Goal: Task Accomplishment & Management: Complete application form

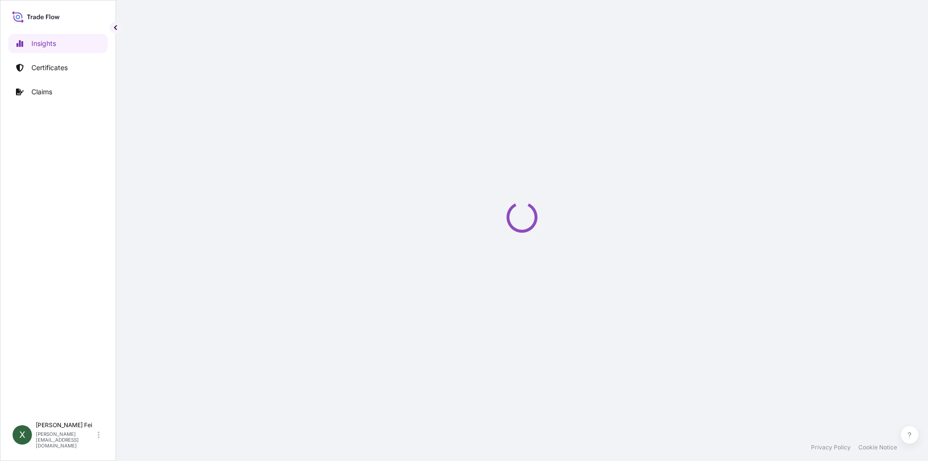
select select "2025"
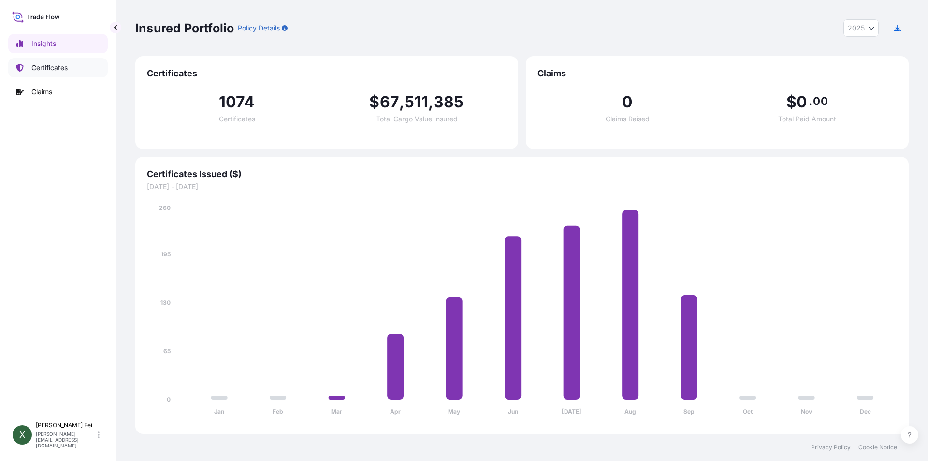
click at [62, 65] on p "Certificates" at bounding box center [49, 68] width 36 height 10
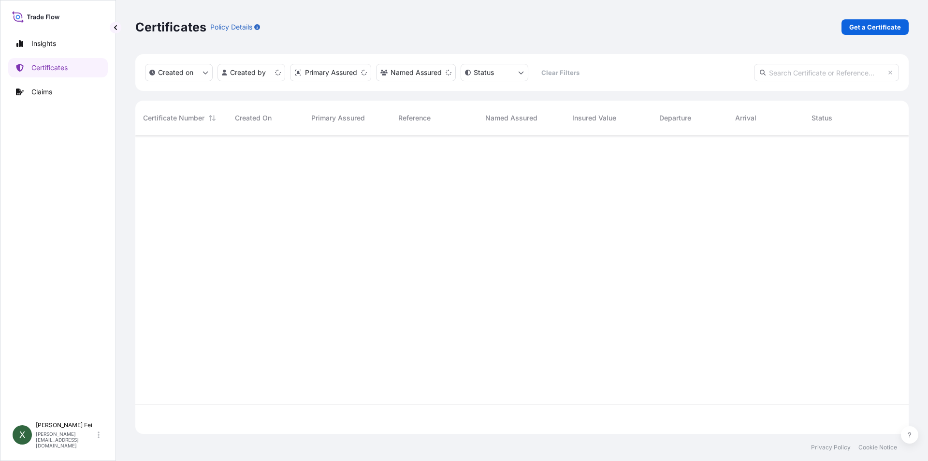
scroll to position [296, 766]
click at [886, 21] on link "Get a Certificate" at bounding box center [874, 26] width 67 height 15
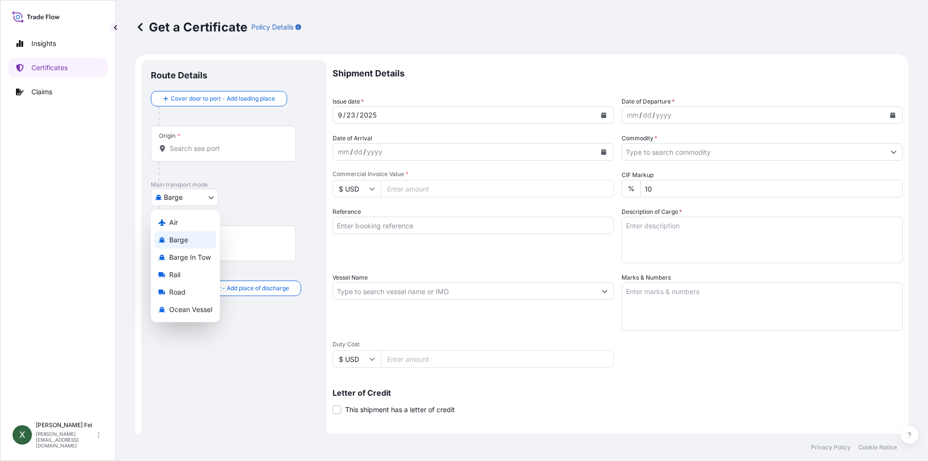
click at [186, 195] on body "Insights Certificates Claims X Xiaoyan Fei [EMAIL_ADDRESS][DOMAIN_NAME] Get a C…" at bounding box center [464, 230] width 928 height 461
click at [181, 308] on span "Ocean Vessel" at bounding box center [190, 310] width 43 height 10
select select "Ocean Vessel"
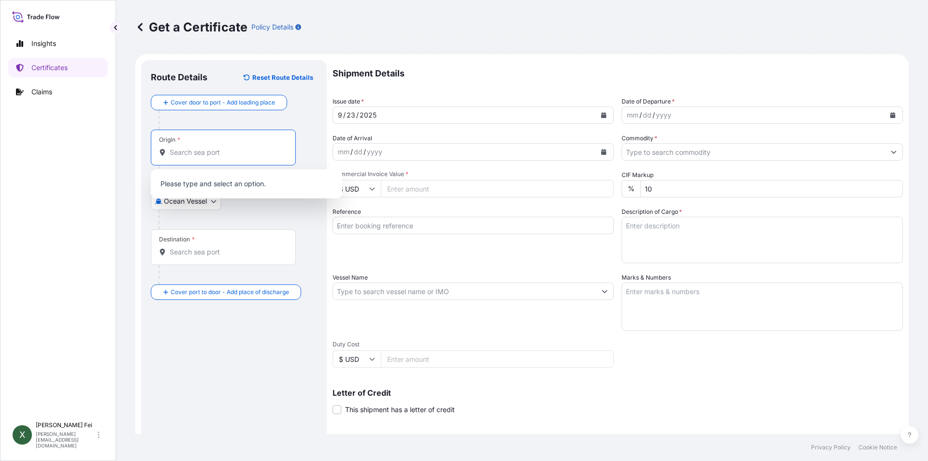
click at [198, 152] on input "Origin *" at bounding box center [227, 152] width 114 height 10
paste input "[GEOGRAPHIC_DATA]"
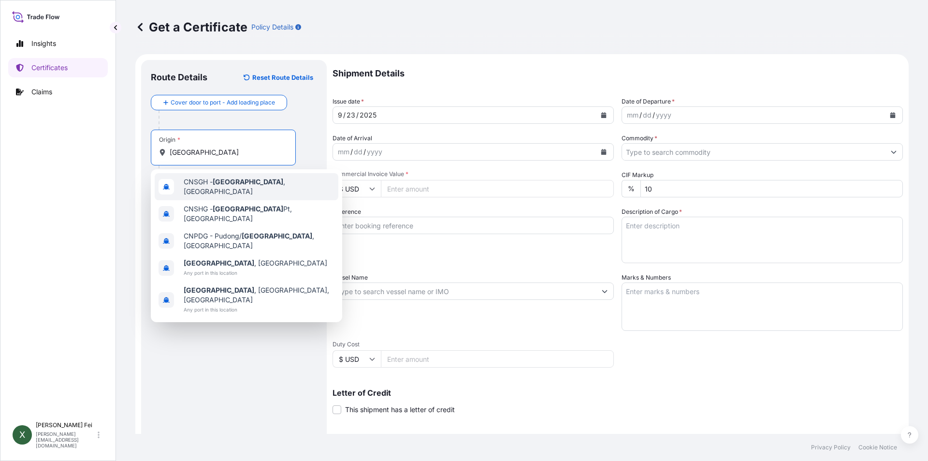
click at [257, 179] on div "CNSGH - [GEOGRAPHIC_DATA] , [GEOGRAPHIC_DATA]" at bounding box center [247, 186] width 184 height 27
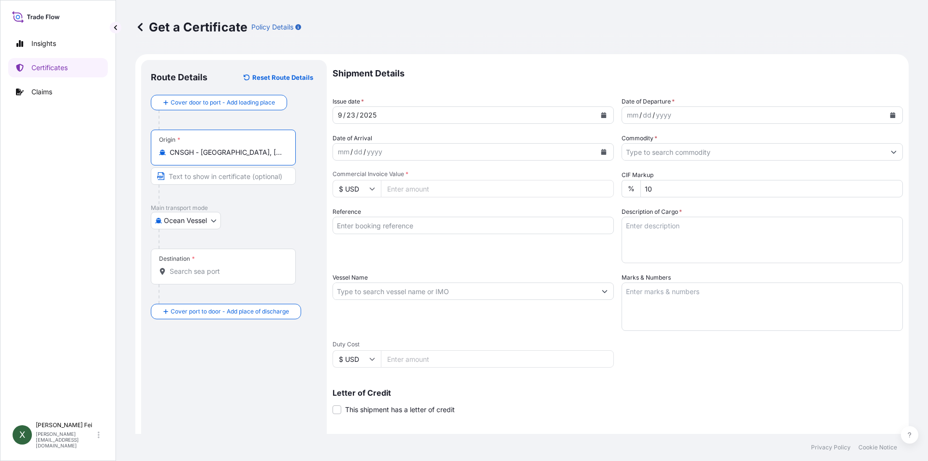
type input "CNSGH - [GEOGRAPHIC_DATA], [GEOGRAPHIC_DATA]"
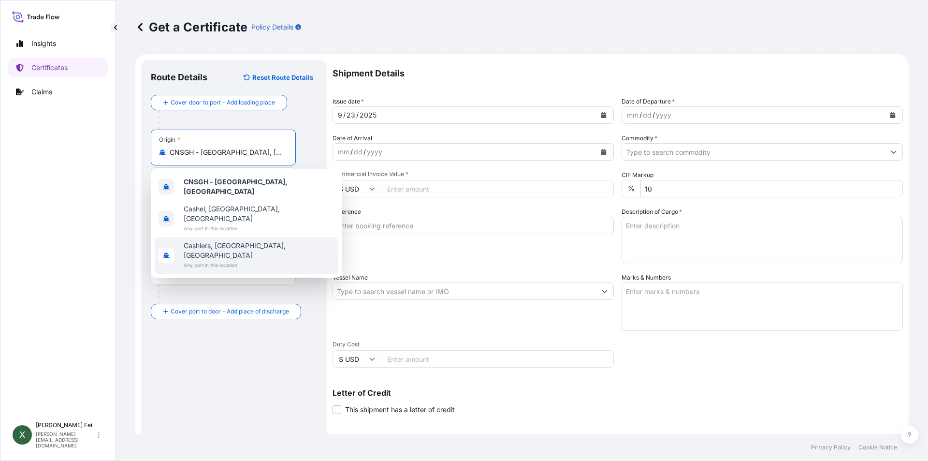
click at [237, 278] on div "Destination *" at bounding box center [223, 266] width 145 height 36
click at [237, 276] on input "Destination *" at bounding box center [227, 271] width 114 height 10
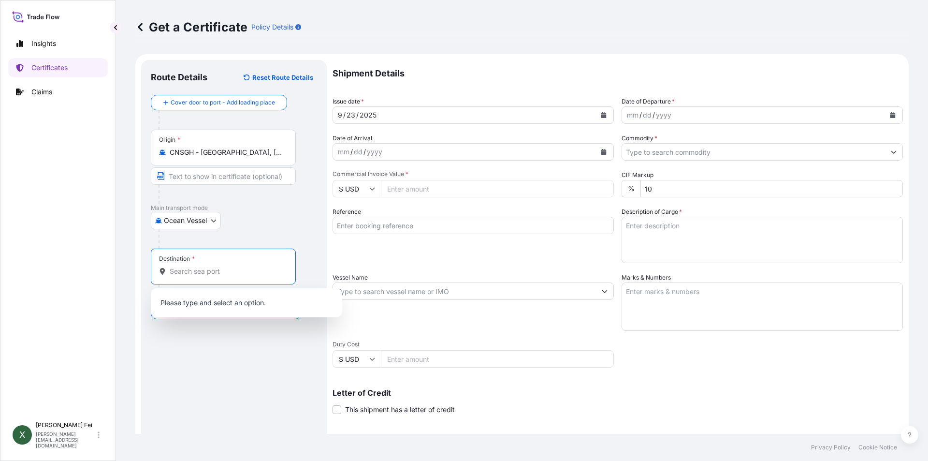
paste input "[GEOGRAPHIC_DATA]"
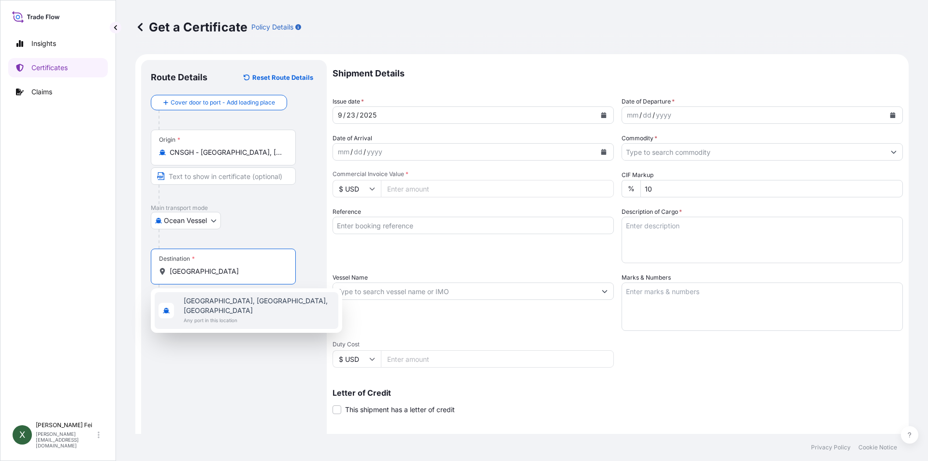
click at [254, 271] on input "[GEOGRAPHIC_DATA]" at bounding box center [227, 271] width 114 height 10
click at [213, 387] on div "Route Details Reset Route Details Cover door to port - Add loading place Place …" at bounding box center [234, 304] width 166 height 468
click at [245, 268] on input "[GEOGRAPHIC_DATA]" at bounding box center [227, 271] width 114 height 10
click at [255, 315] on span "Any port in this location" at bounding box center [259, 320] width 151 height 10
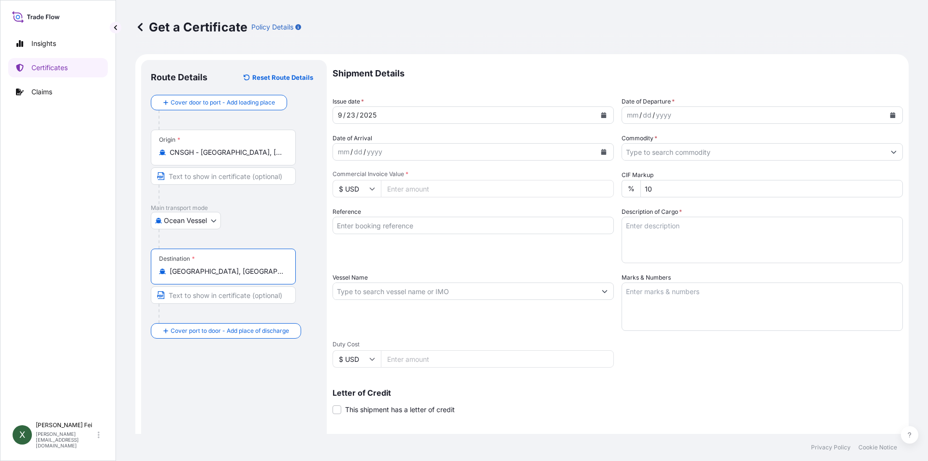
click at [278, 273] on input "[GEOGRAPHIC_DATA], [GEOGRAPHIC_DATA], [GEOGRAPHIC_DATA]" at bounding box center [227, 271] width 114 height 10
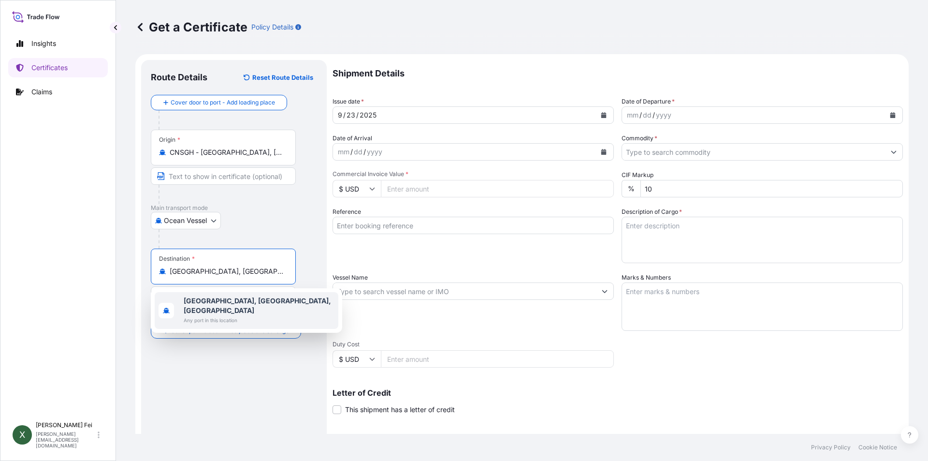
click at [272, 273] on input "[GEOGRAPHIC_DATA], [GEOGRAPHIC_DATA], [GEOGRAPHIC_DATA]" at bounding box center [227, 271] width 114 height 10
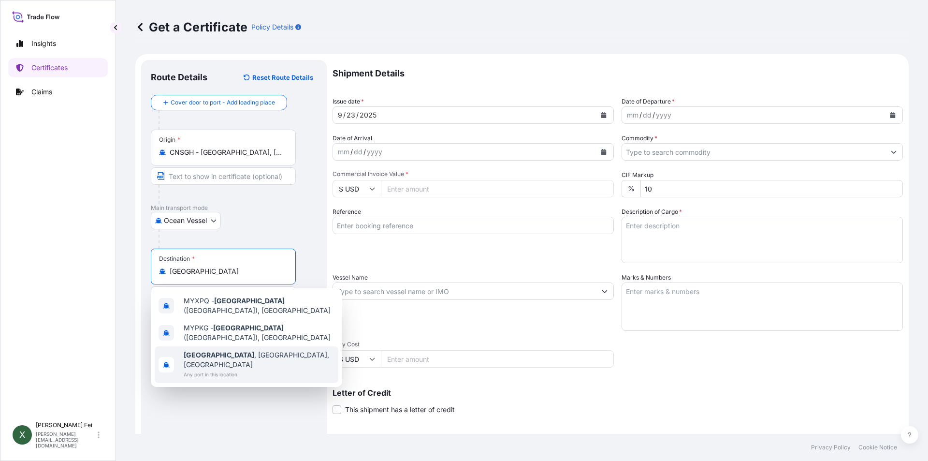
click at [275, 369] on span "Any port in this location" at bounding box center [259, 374] width 151 height 10
type input "[GEOGRAPHIC_DATA], [GEOGRAPHIC_DATA], [GEOGRAPHIC_DATA]"
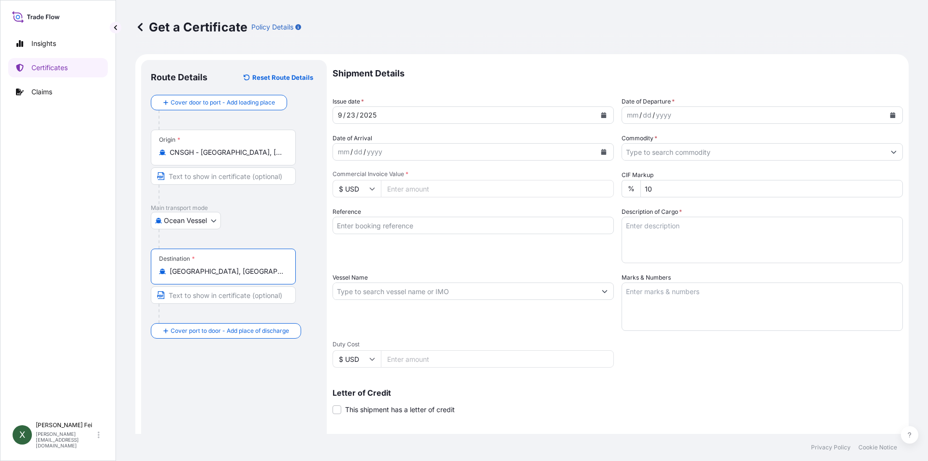
click at [601, 116] on icon "Calendar" at bounding box center [603, 115] width 5 height 6
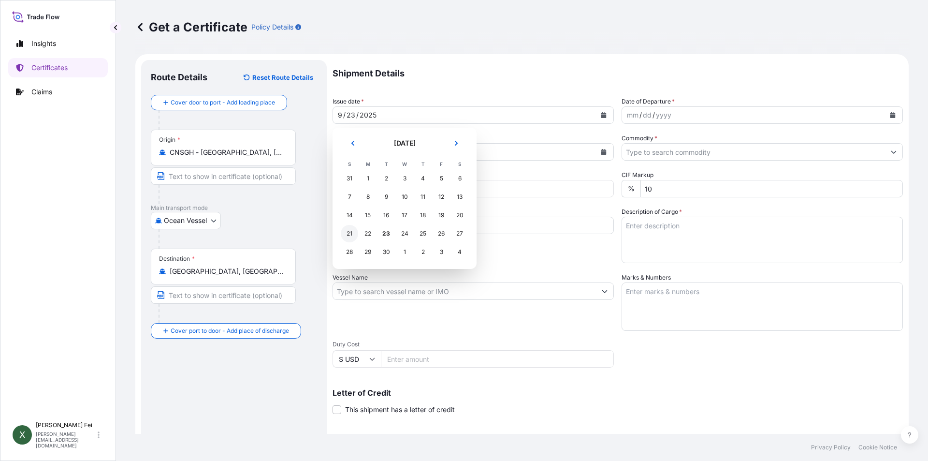
click at [347, 233] on div "21" at bounding box center [349, 233] width 17 height 17
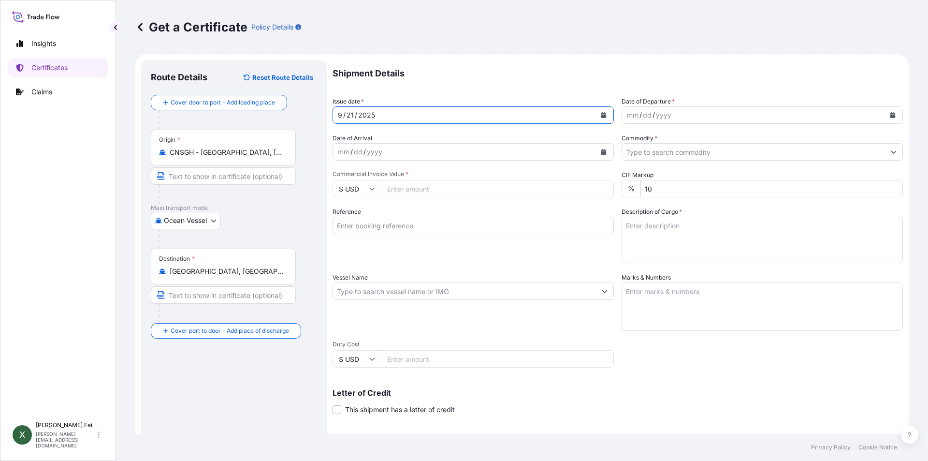
click at [890, 114] on icon "Calendar" at bounding box center [892, 115] width 5 height 6
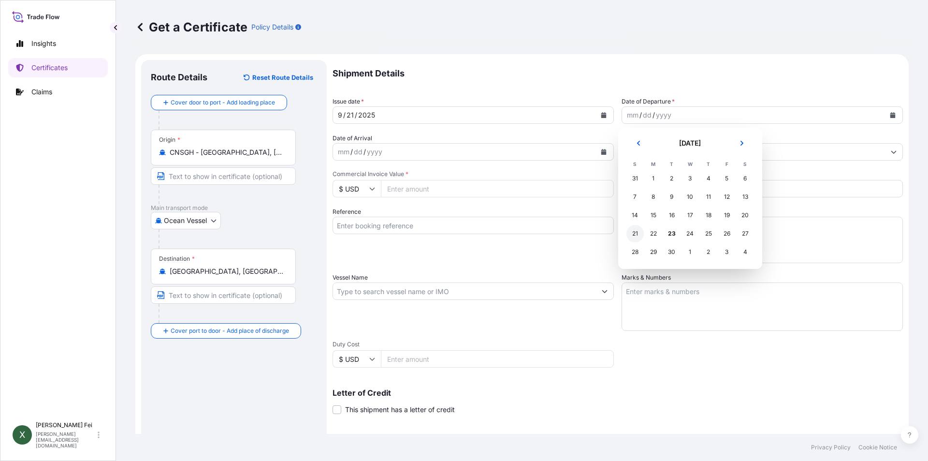
click at [630, 233] on div "21" at bounding box center [634, 233] width 17 height 17
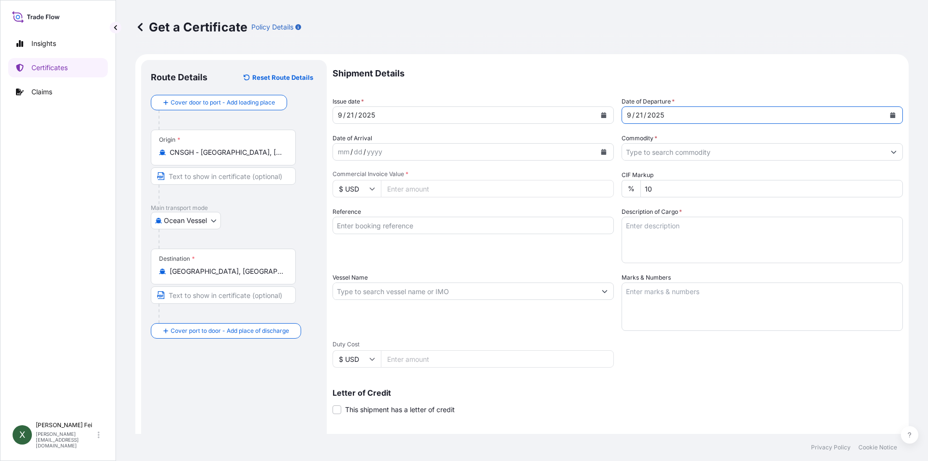
click at [737, 152] on input "Commodity *" at bounding box center [753, 151] width 263 height 17
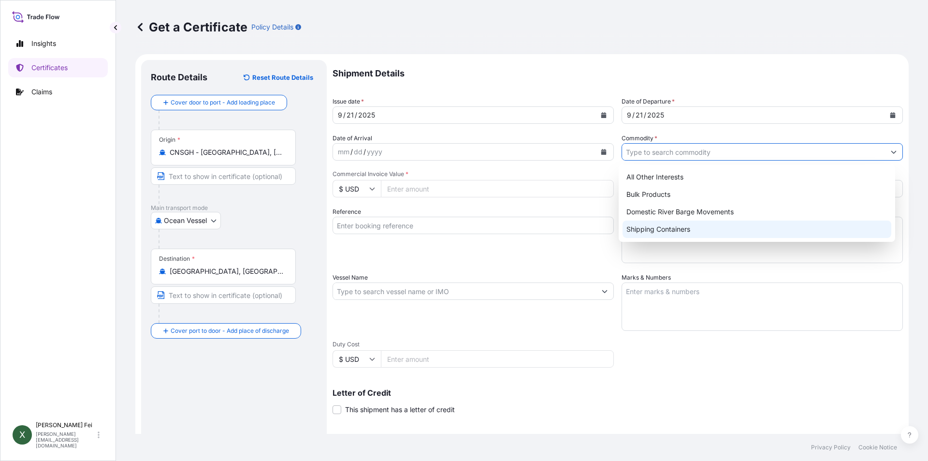
click at [642, 229] on div "Shipping Containers" at bounding box center [757, 228] width 269 height 17
type input "Shipping Containers"
click at [667, 237] on div "Shipping Containers" at bounding box center [757, 228] width 269 height 17
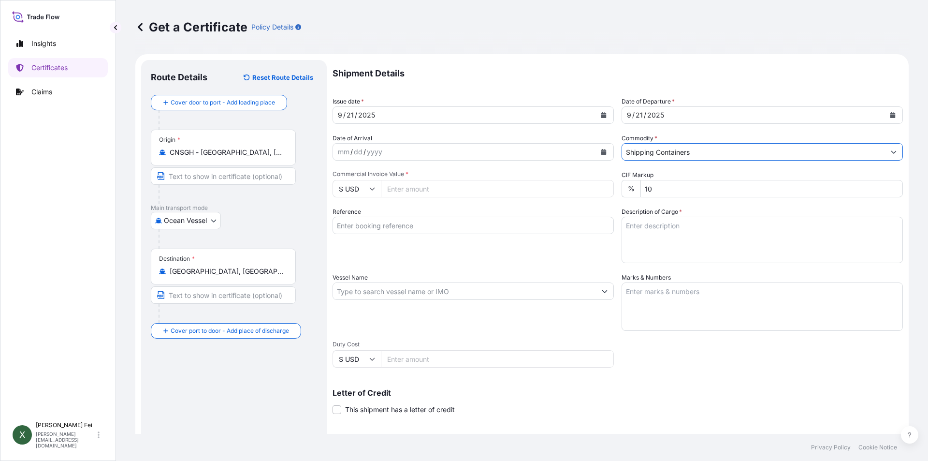
click at [439, 189] on input "Commercial Invoice Value *" at bounding box center [497, 188] width 233 height 17
type input "376128.60"
click at [484, 263] on div "Shipment Details Issue date * [DATE] Date of Departure * [DATE] Date of Arrival…" at bounding box center [618, 290] width 570 height 461
click at [388, 222] on input "Reference" at bounding box center [473, 225] width 281 height 17
paste input "SITDSHPKA10290"
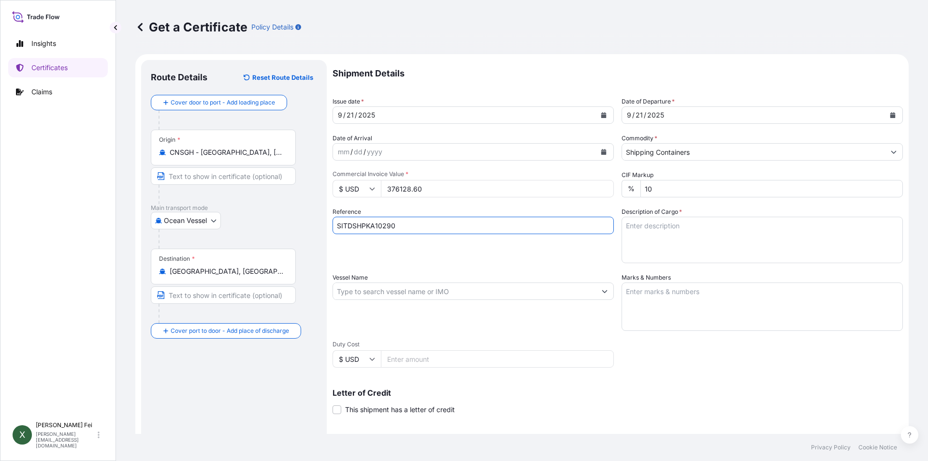
type input "SITDSHPKA10290"
drag, startPoint x: 432, startPoint y: 260, endPoint x: 461, endPoint y: 252, distance: 30.0
click at [432, 260] on div "Reference SITDSHPKA10290" at bounding box center [473, 235] width 281 height 56
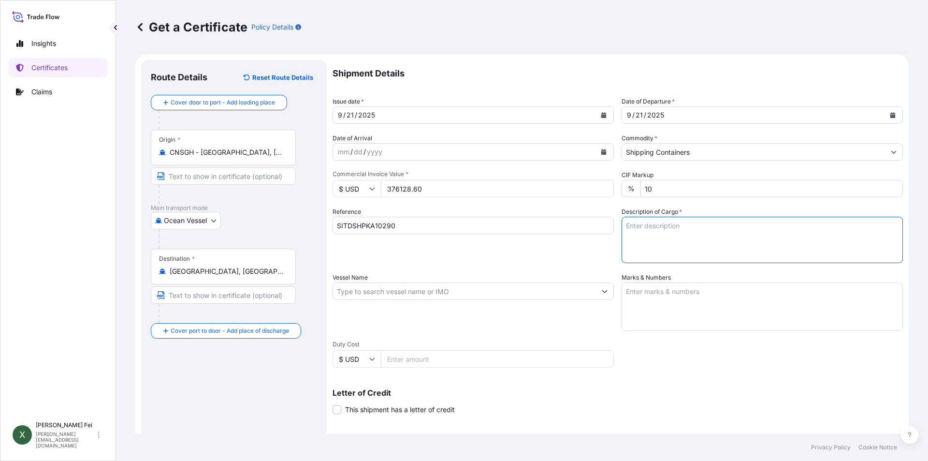
click at [653, 234] on textarea "Description of Cargo *" at bounding box center [762, 240] width 281 height 46
paste textarea "139 PALLETS"
click at [694, 230] on textarea "139 PALLETS" at bounding box center [762, 240] width 281 height 46
paste textarea "THERMOPLASTIC POLYURETHANE STAT-RITE(R) C-2417C STAT-RITE(R) C-2300 139PALLETS=…"
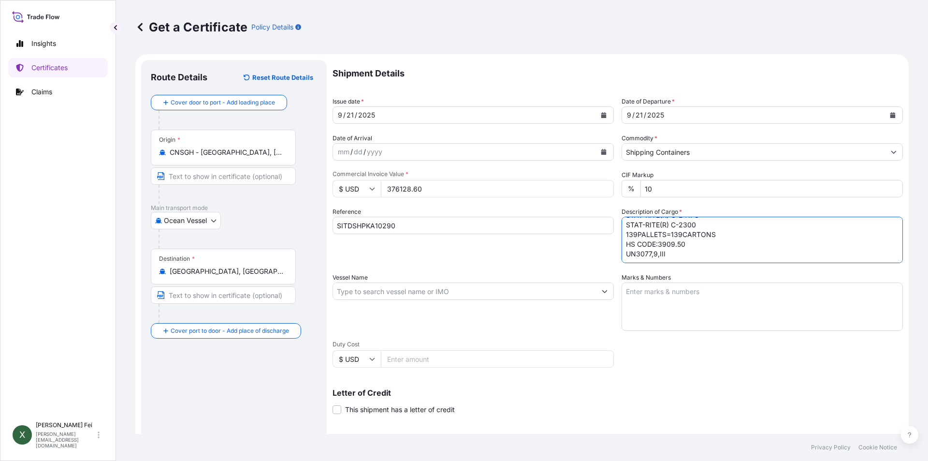
click at [777, 238] on textarea "139 PALLETS THERMOPLASTIC POLYURETHANE STAT-RITE(R) C-2417C STAT-RITE(R) C-2300…" at bounding box center [762, 240] width 281 height 46
type textarea "139 PALLETS THERMOPLASTIC POLYURETHANE STAT-RITE(R) C-2417C STAT-RITE(R) C-2300…"
click at [390, 284] on input "Vessel Name" at bounding box center [464, 290] width 263 height 17
paste input "NINGBO VOYAGER"
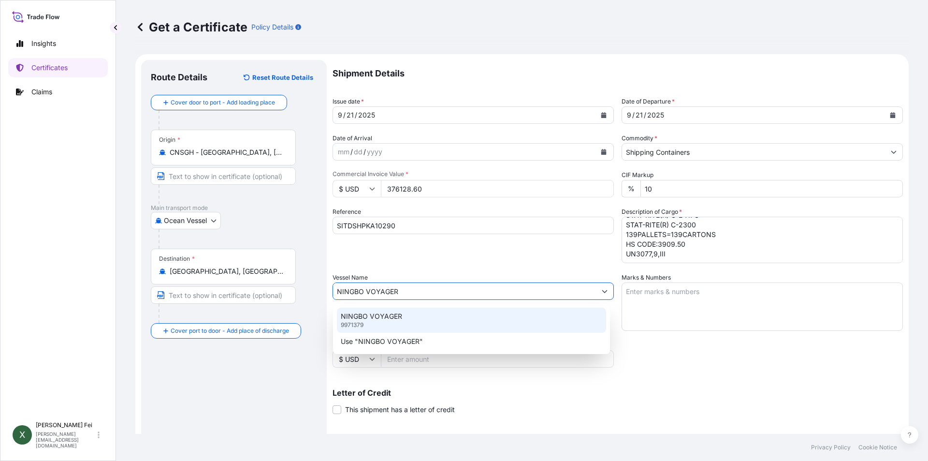
click at [438, 321] on div "NINGBO VOYAGER 9971379" at bounding box center [471, 319] width 269 height 25
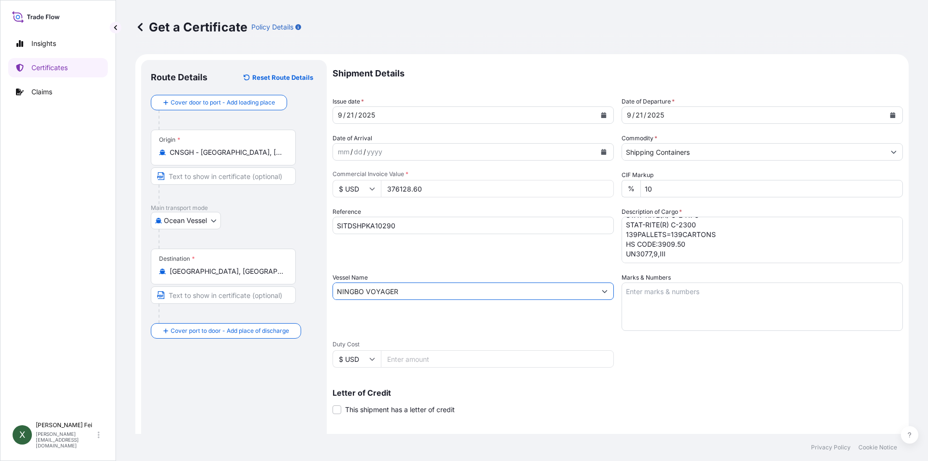
type input "NINGBO VOYAGER"
click at [663, 288] on textarea "Marks & Numbers" at bounding box center [762, 306] width 281 height 48
paste textarea "4503921760 4503922476"
type textarea "4503921760 4503922476"
click at [490, 322] on div "Vessel Name NINGBO VOYAGER" at bounding box center [473, 302] width 281 height 58
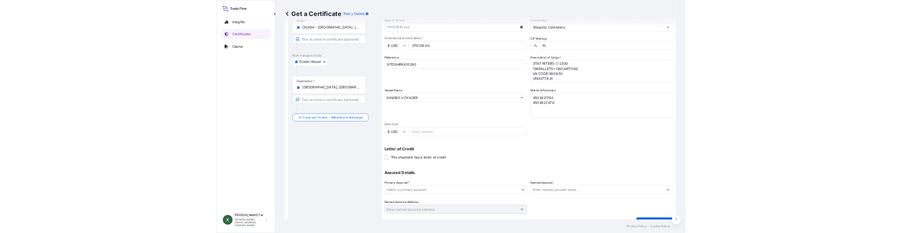
scroll to position [110, 0]
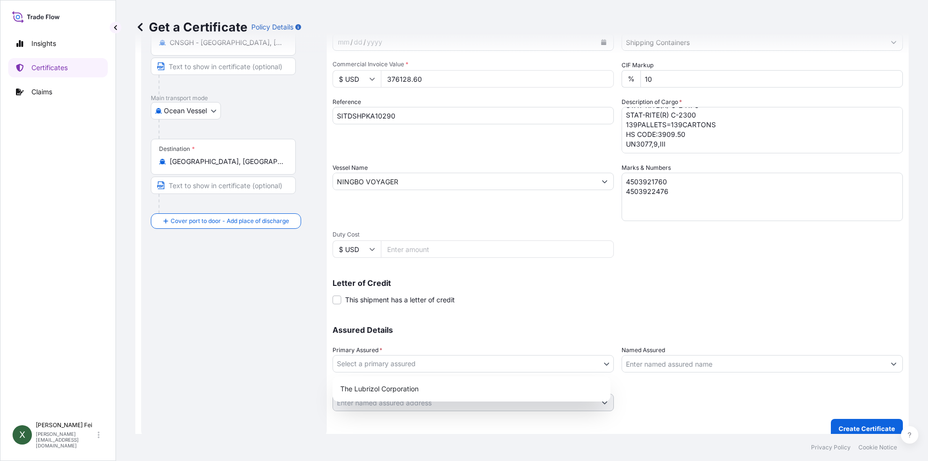
click at [401, 363] on body "Insights Certificates Claims X Xiaoyan Fei [EMAIL_ADDRESS][DOMAIN_NAME] Get a C…" at bounding box center [464, 230] width 928 height 461
click at [393, 390] on div "The Lubrizol Corporation" at bounding box center [471, 388] width 270 height 17
select select "31566"
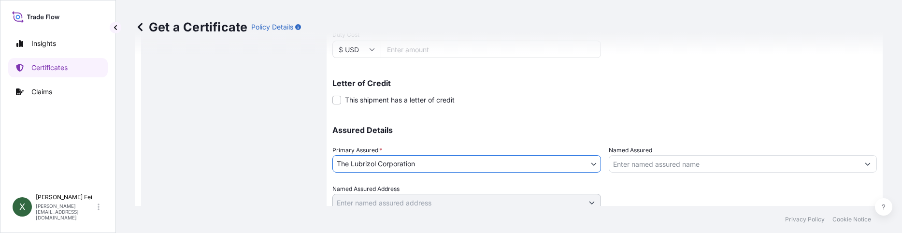
scroll to position [348, 0]
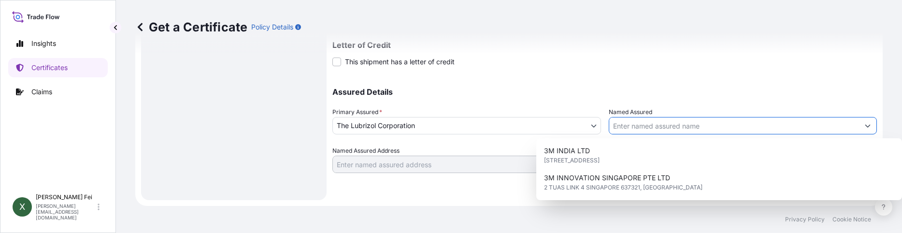
click at [661, 131] on input "Named Assured" at bounding box center [734, 125] width 250 height 17
paste input "LUBRIZOL ADVANCED MATERIALS MALAYSIA SDN. BHD,"
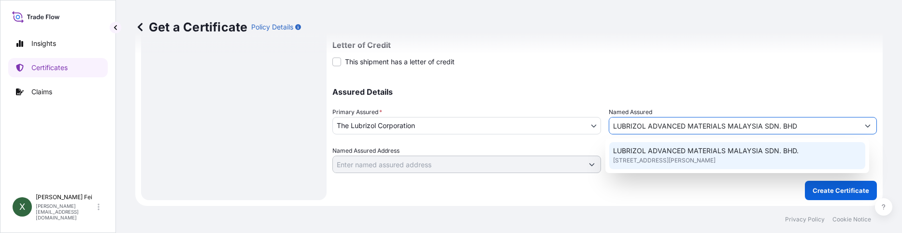
click at [684, 165] on span "[STREET_ADDRESS][PERSON_NAME]" at bounding box center [664, 161] width 102 height 10
type input "LUBRIZOL ADVANCED MATERIALS MALAYSIA SDN. BHD."
type input "[STREET_ADDRESS][PERSON_NAME],"
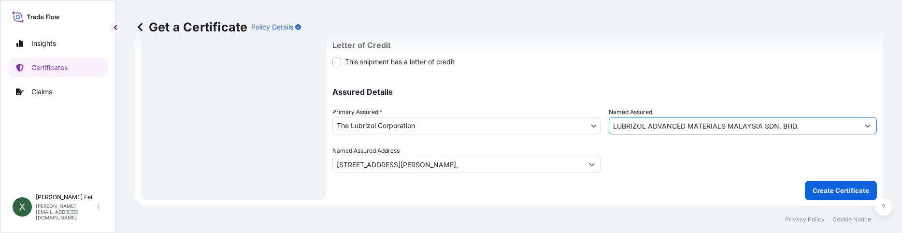
type input "LUBRIZOL ADVANCED MATERIALS MALAYSIA SDN. BHD."
click at [533, 85] on div "Assured Details Primary Assured * The Lubrizol Corporation The Lubrizol Corpora…" at bounding box center [605, 124] width 545 height 97
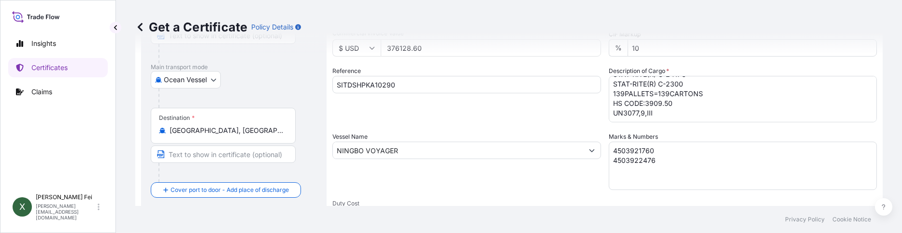
scroll to position [120, 0]
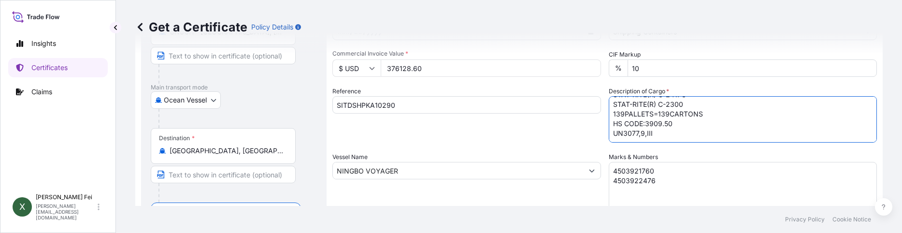
click at [718, 113] on textarea "139 PALLETS THERMOPLASTIC POLYURETHANE STAT-RITE(R) C-2417C STAT-RITE(R) C-2300…" at bounding box center [743, 119] width 269 height 46
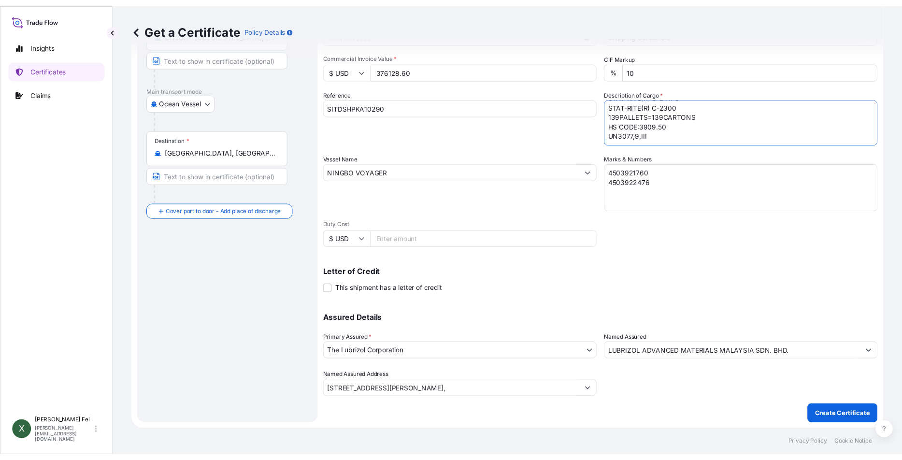
scroll to position [0, 0]
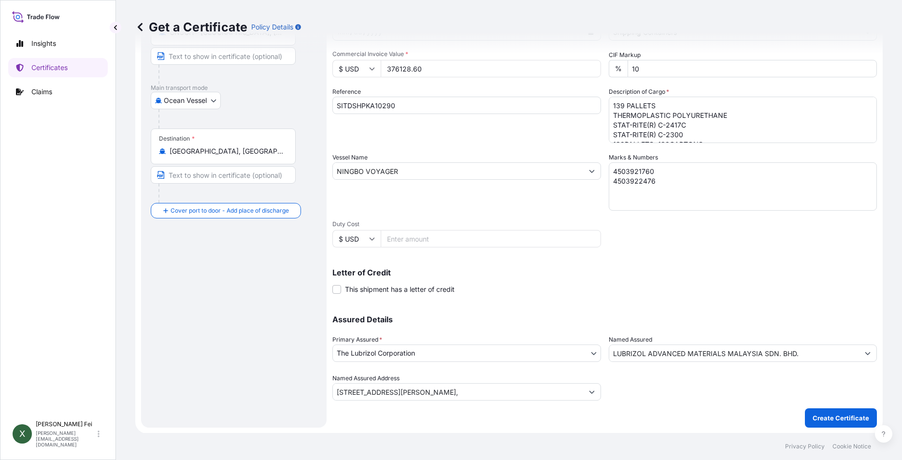
click at [301, 101] on div "Ocean Vessel Air Barge Barge in Tow Rail Road [GEOGRAPHIC_DATA]" at bounding box center [234, 100] width 166 height 17
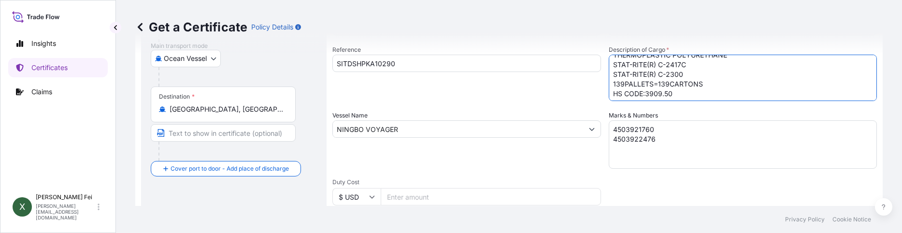
scroll to position [21, 0]
click at [870, 84] on form "Route Details Reset Route Details Cover door to port - Add loading place Place …" at bounding box center [509, 141] width 748 height 499
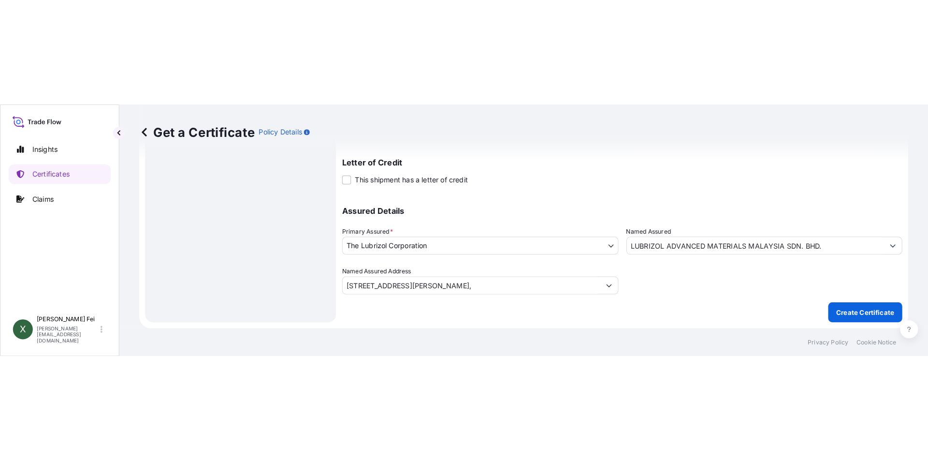
scroll to position [120, 0]
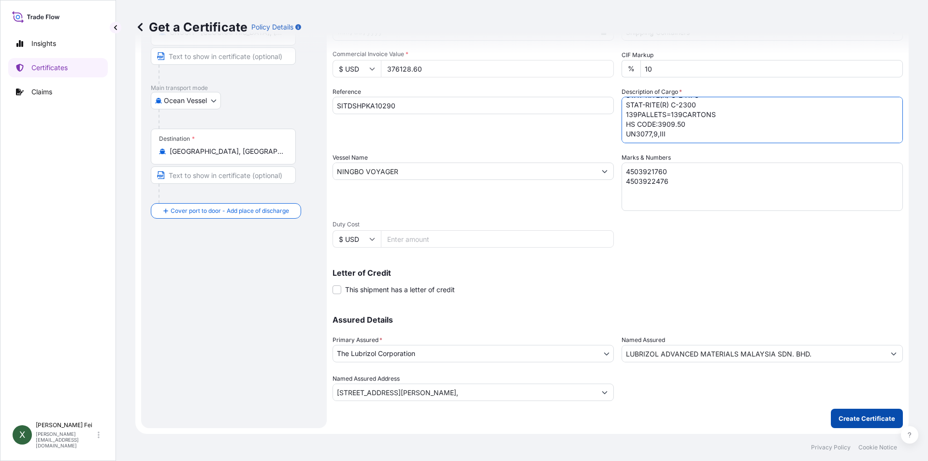
click at [864, 416] on p "Create Certificate" at bounding box center [867, 418] width 57 height 10
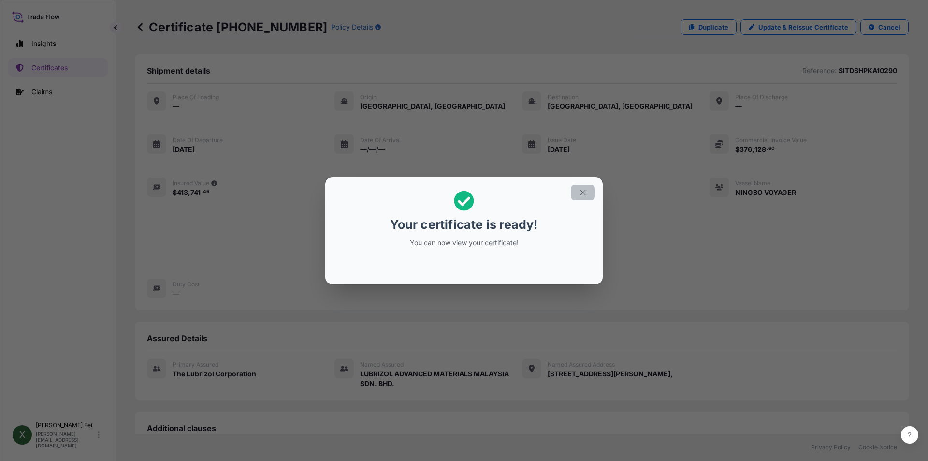
click at [581, 192] on icon "button" at bounding box center [583, 192] width 9 height 9
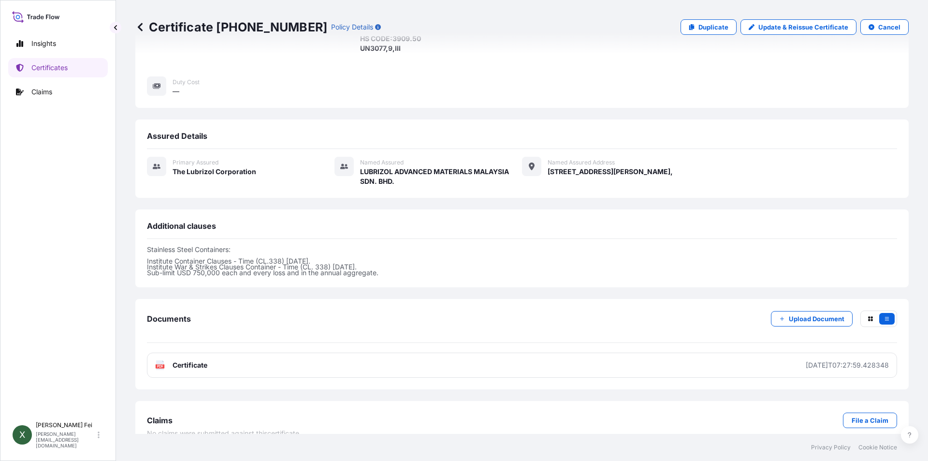
scroll to position [218, 0]
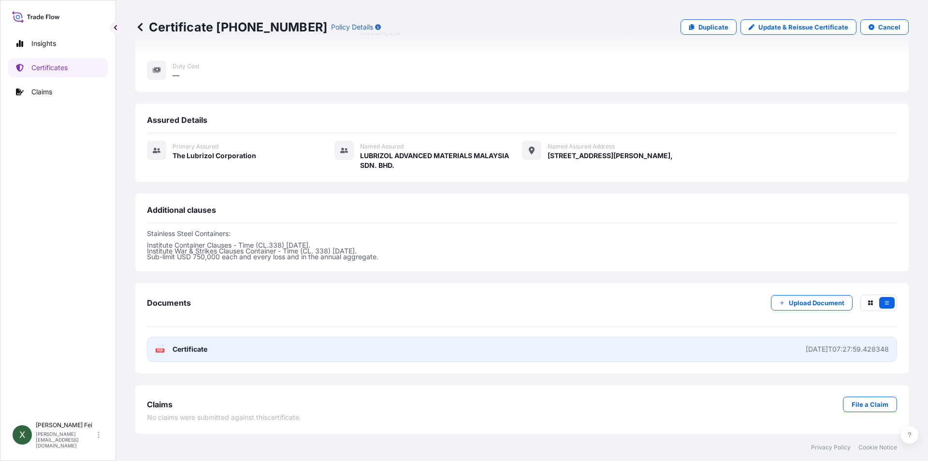
click at [211, 352] on link "PDF Certificate [DATE]T07:27:59.428348" at bounding box center [522, 348] width 750 height 25
